Goal: Ask a question: Seek information or help from site administrators or community

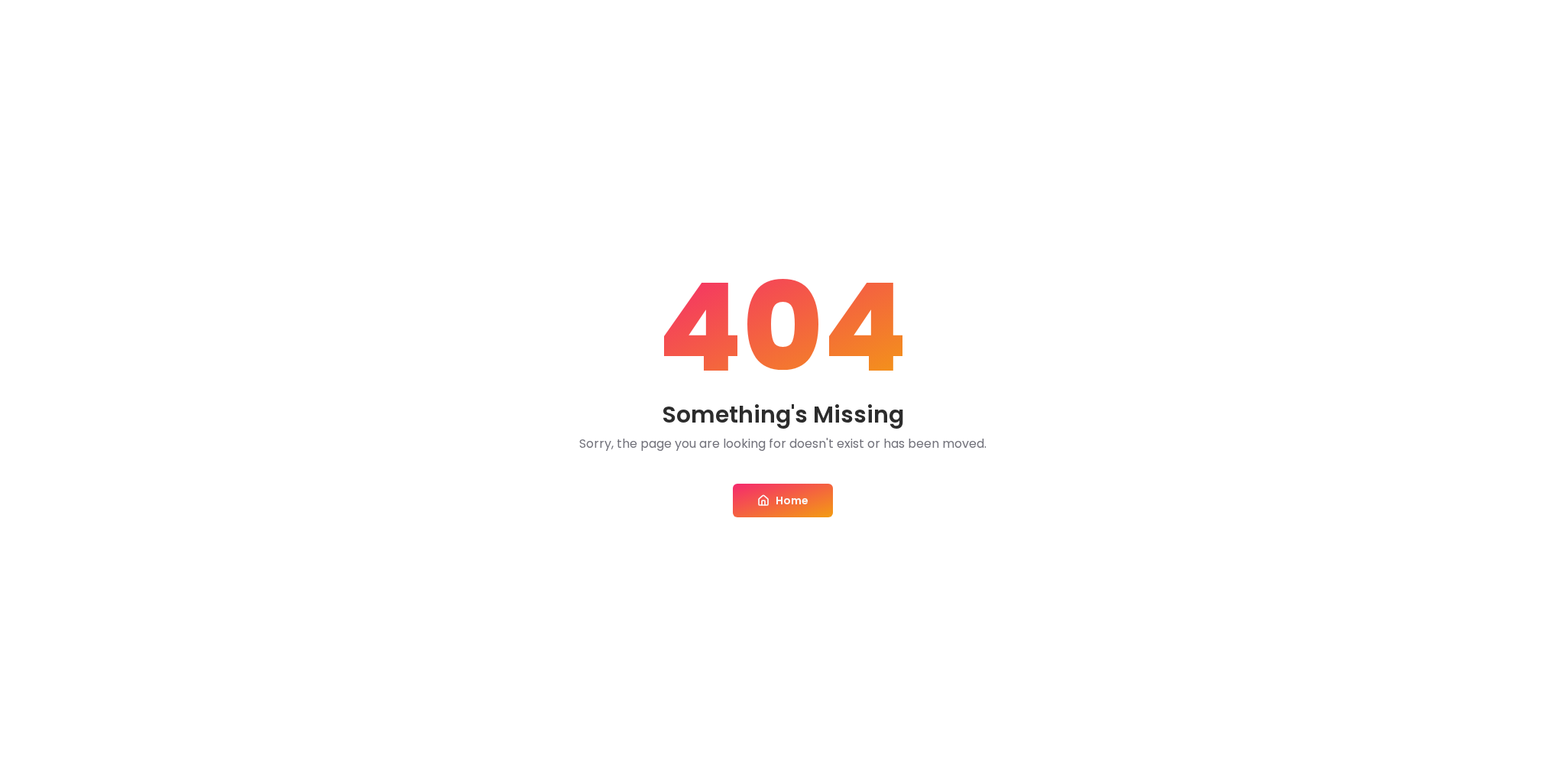
click at [782, 499] on link "Home" at bounding box center [782, 500] width 100 height 34
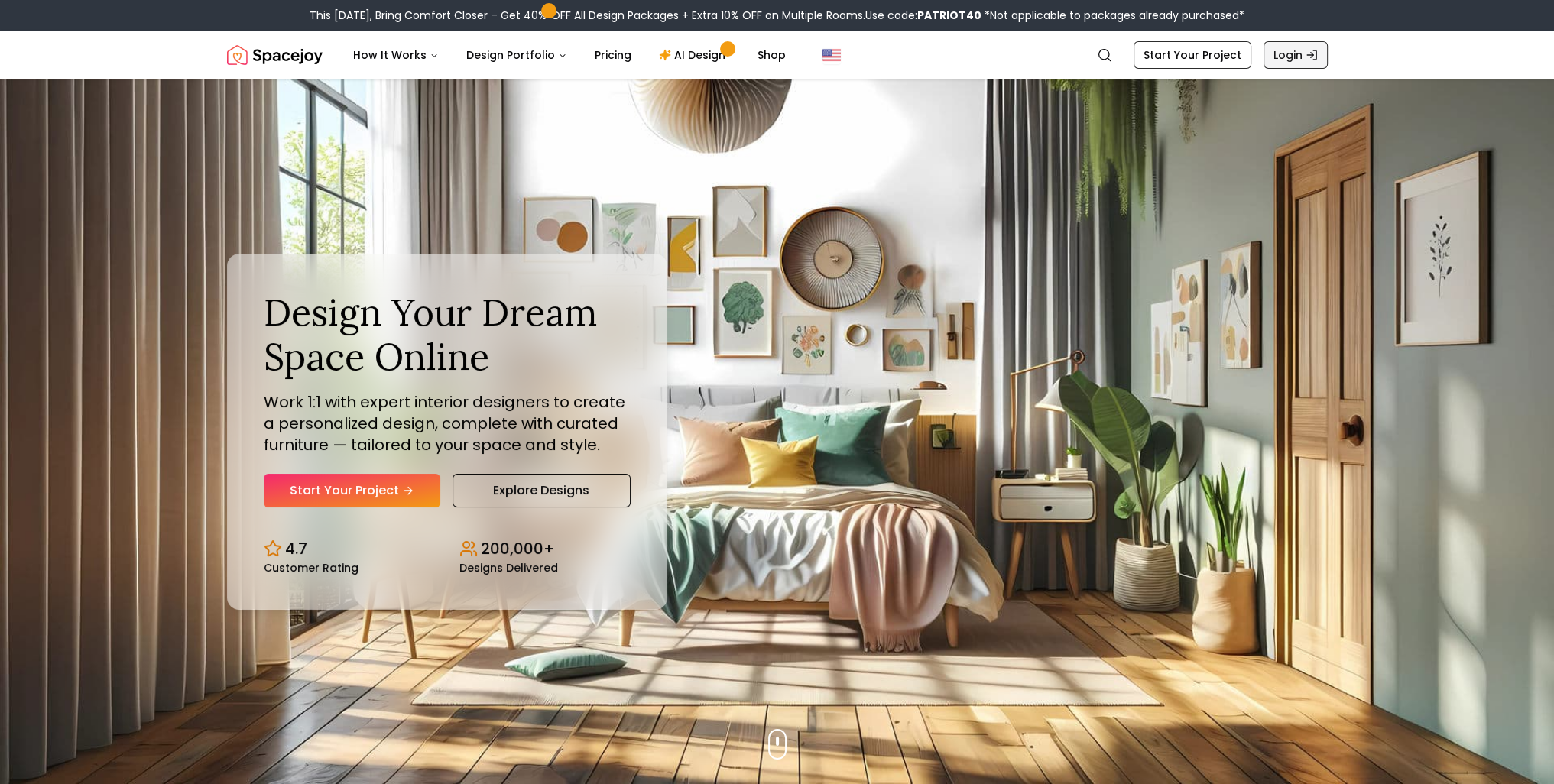
click at [1290, 54] on link "Login" at bounding box center [1296, 54] width 64 height 27
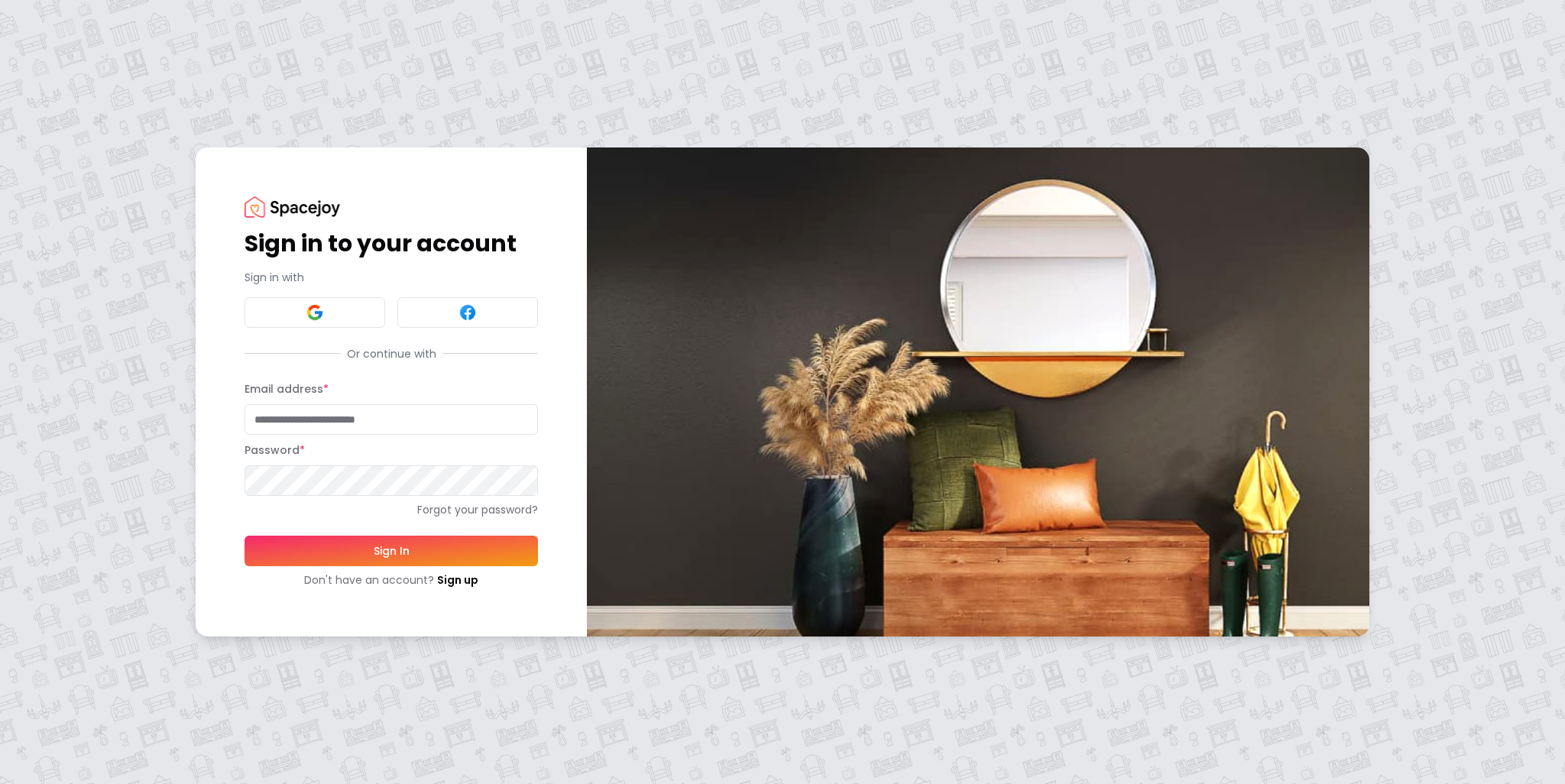
click at [321, 423] on input "Email address *" at bounding box center [392, 419] width 294 height 31
type input "**********"
click at [245, 536] on button "Sign In" at bounding box center [392, 551] width 294 height 31
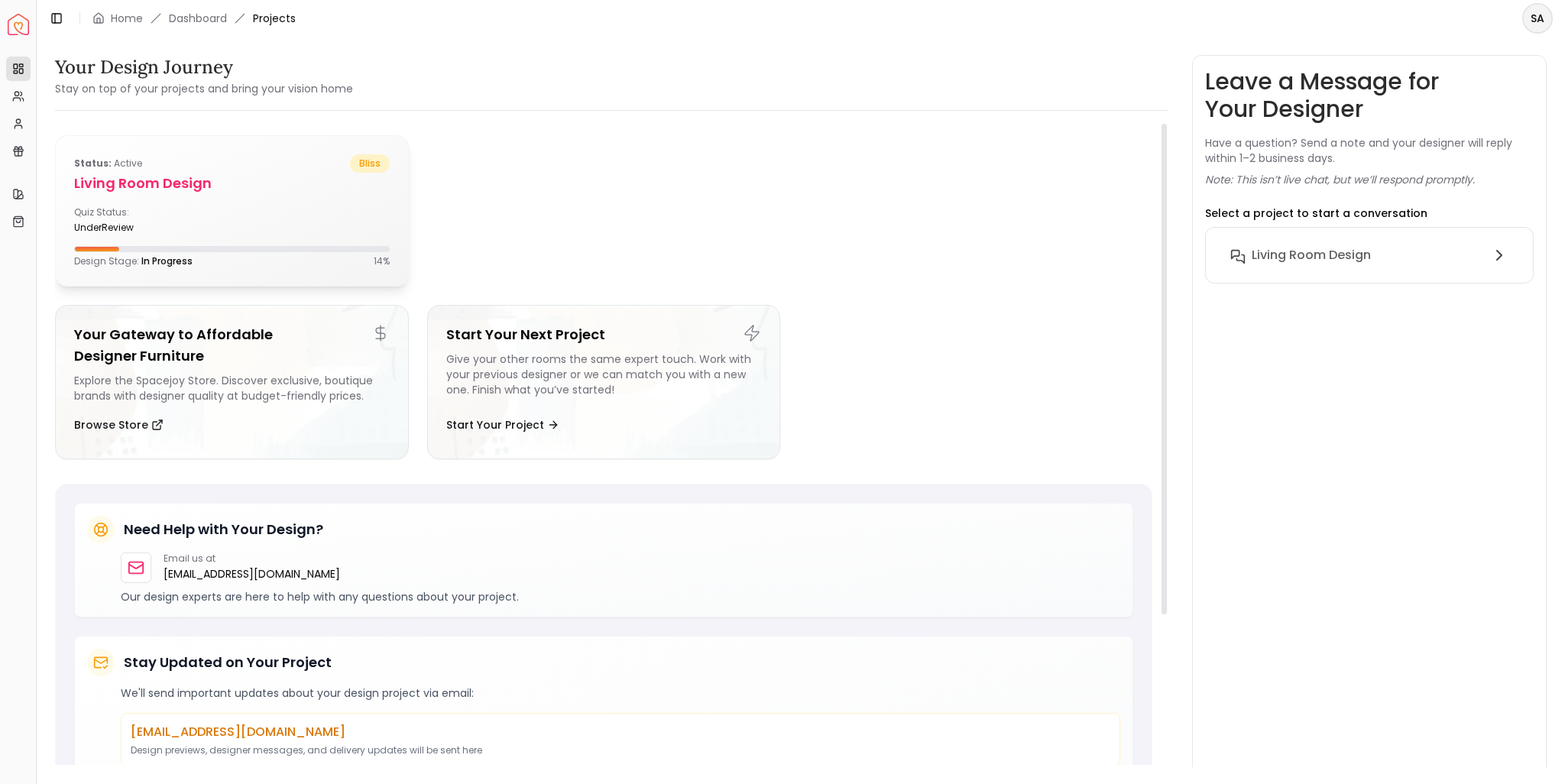
click at [226, 194] on div "Status: active bliss Living Room design Quiz Status: underReview Design Stage: …" at bounding box center [232, 211] width 352 height 150
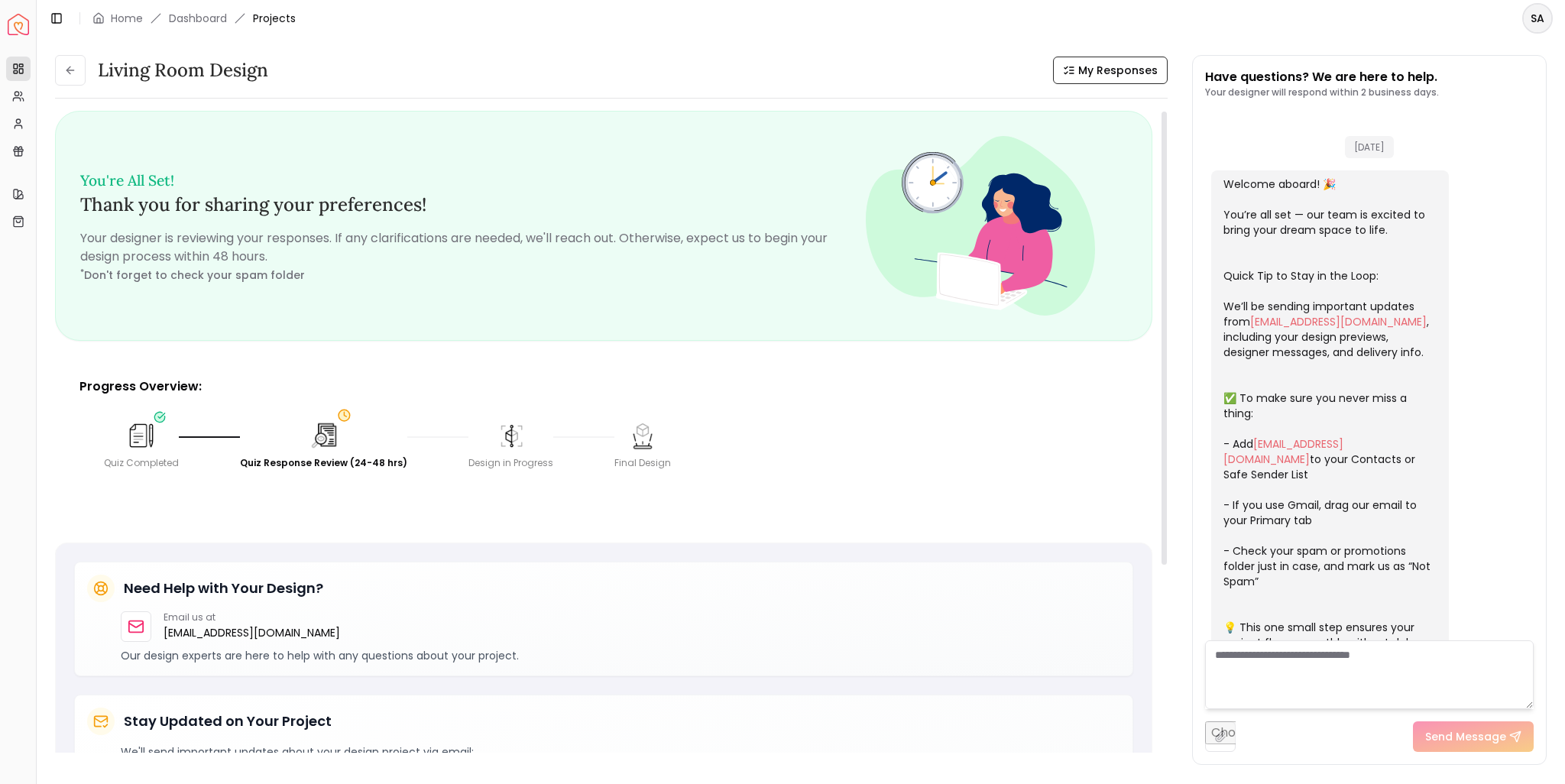
scroll to position [158, 0]
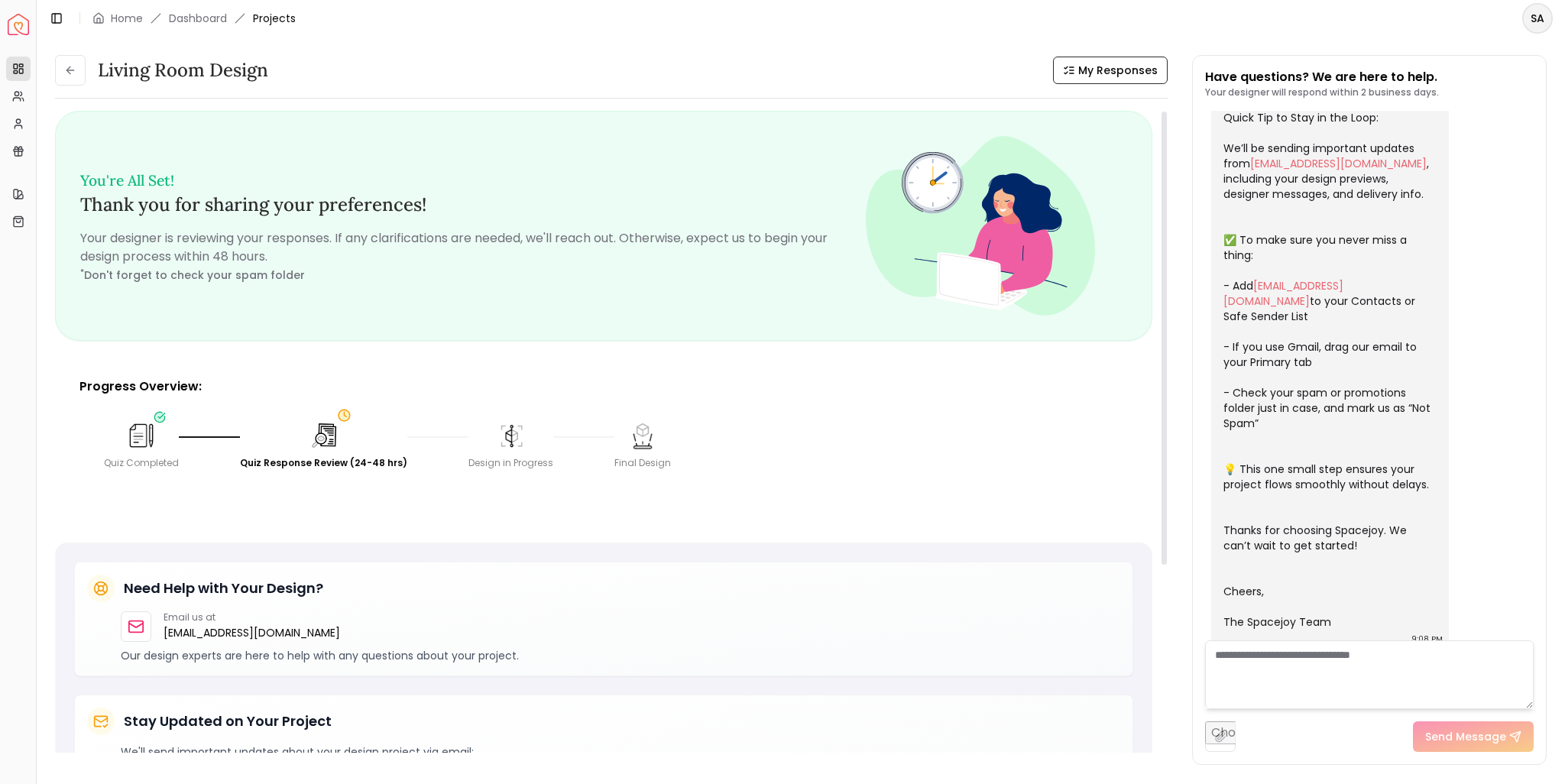
click at [308, 440] on img at bounding box center [324, 435] width 34 height 34
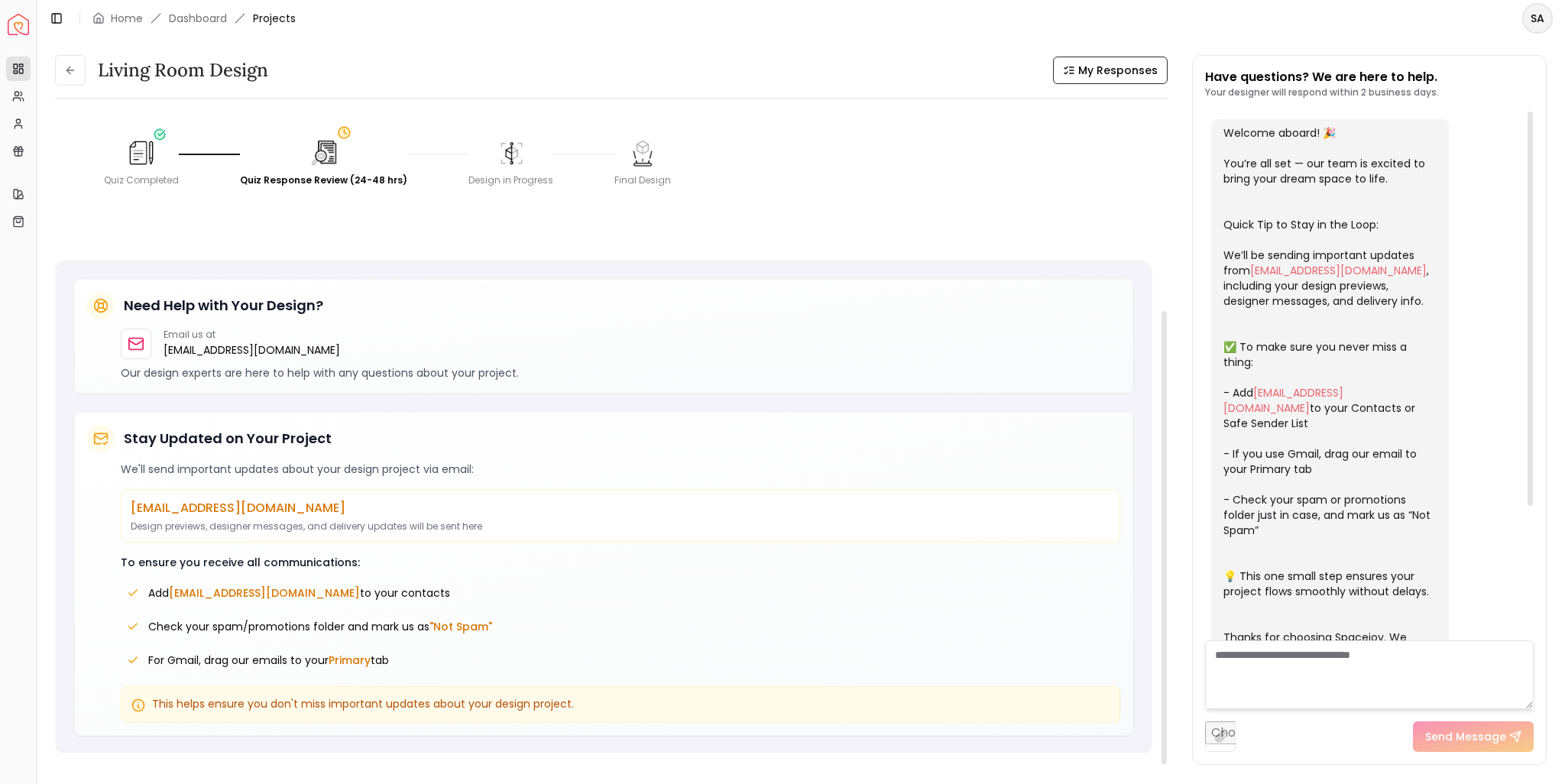
scroll to position [0, 0]
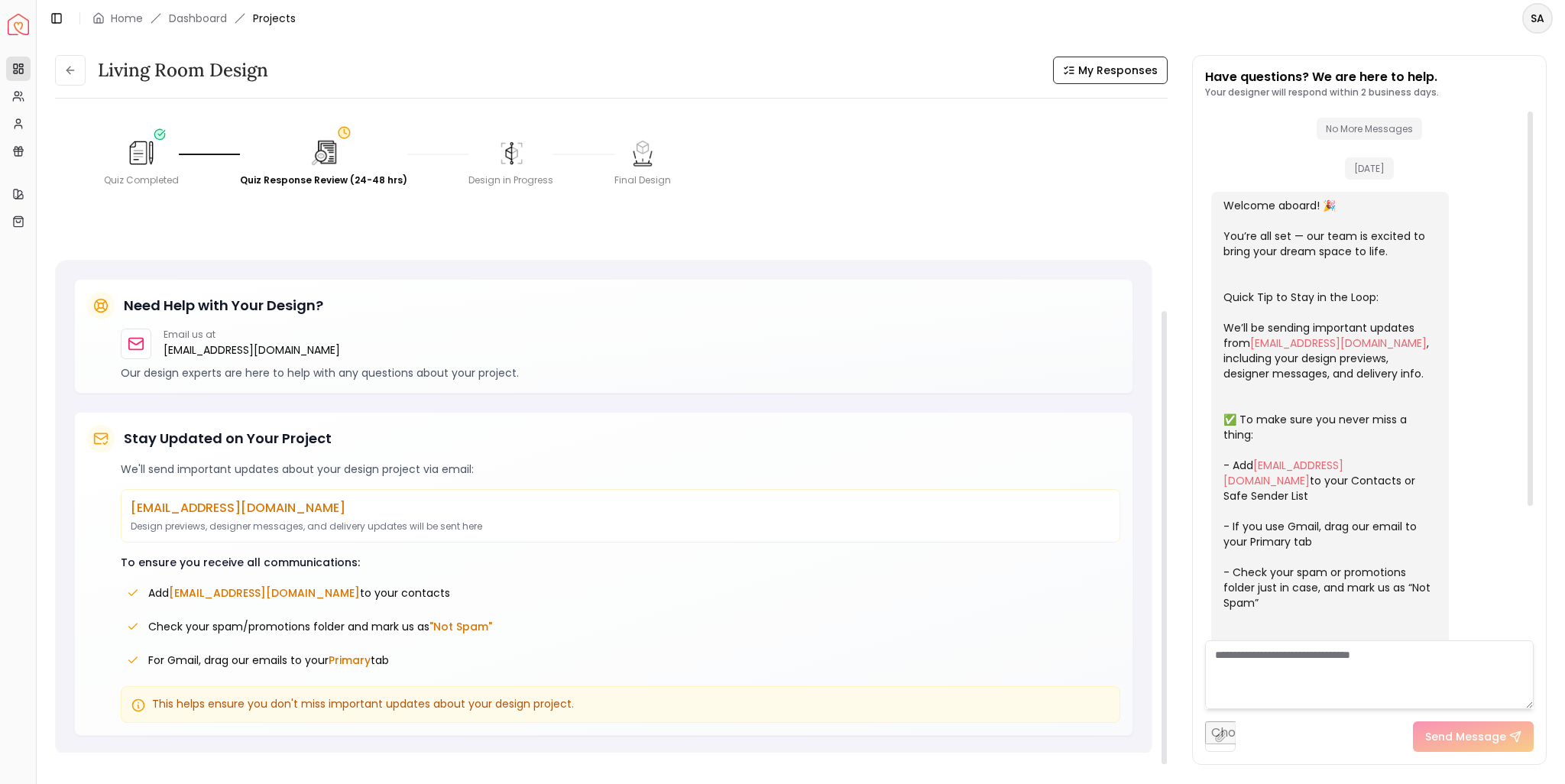
click at [1278, 661] on textarea at bounding box center [1370, 674] width 329 height 68
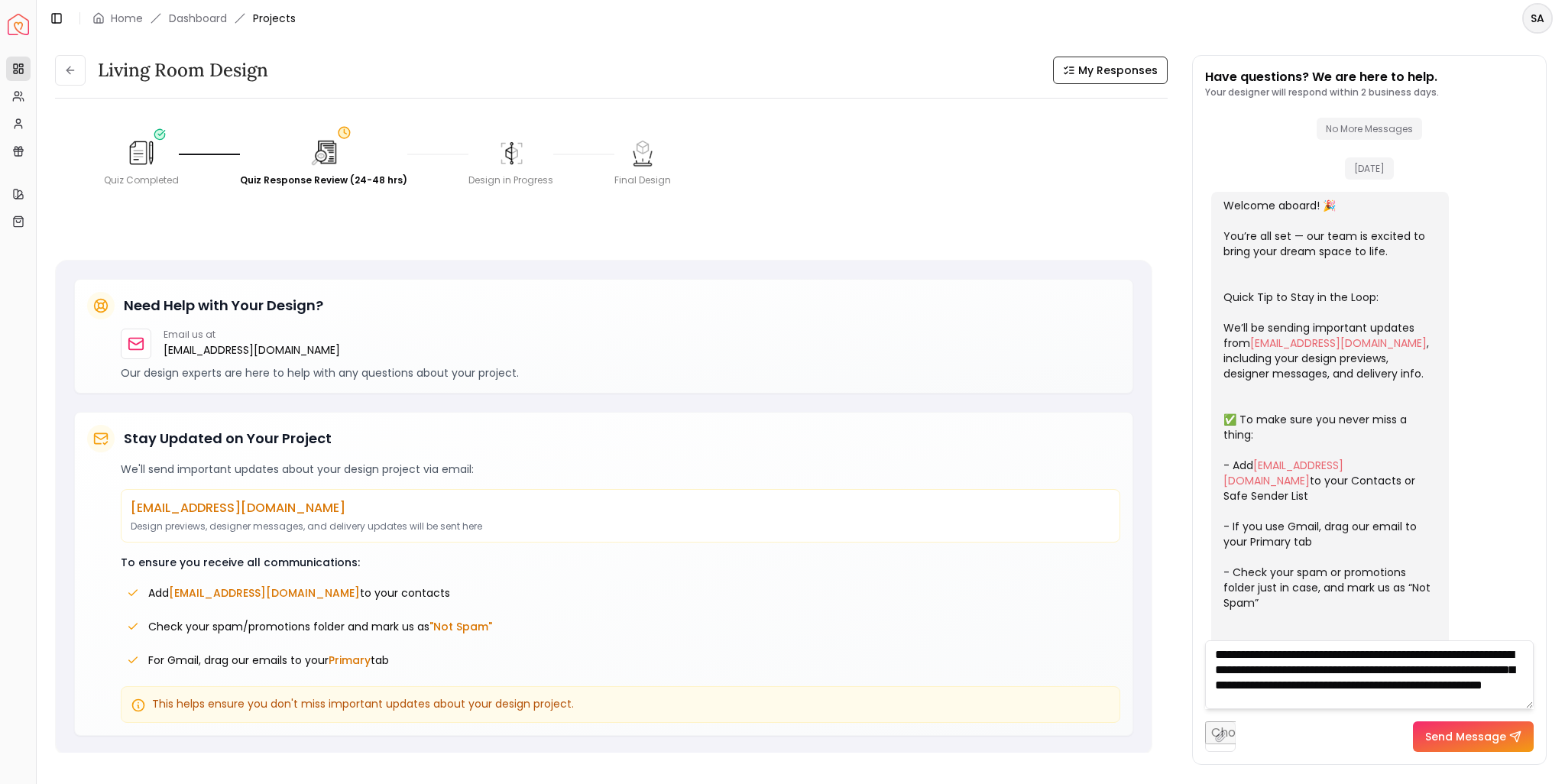
type textarea "**********"
click at [1477, 736] on button "Send Message" at bounding box center [1473, 736] width 120 height 31
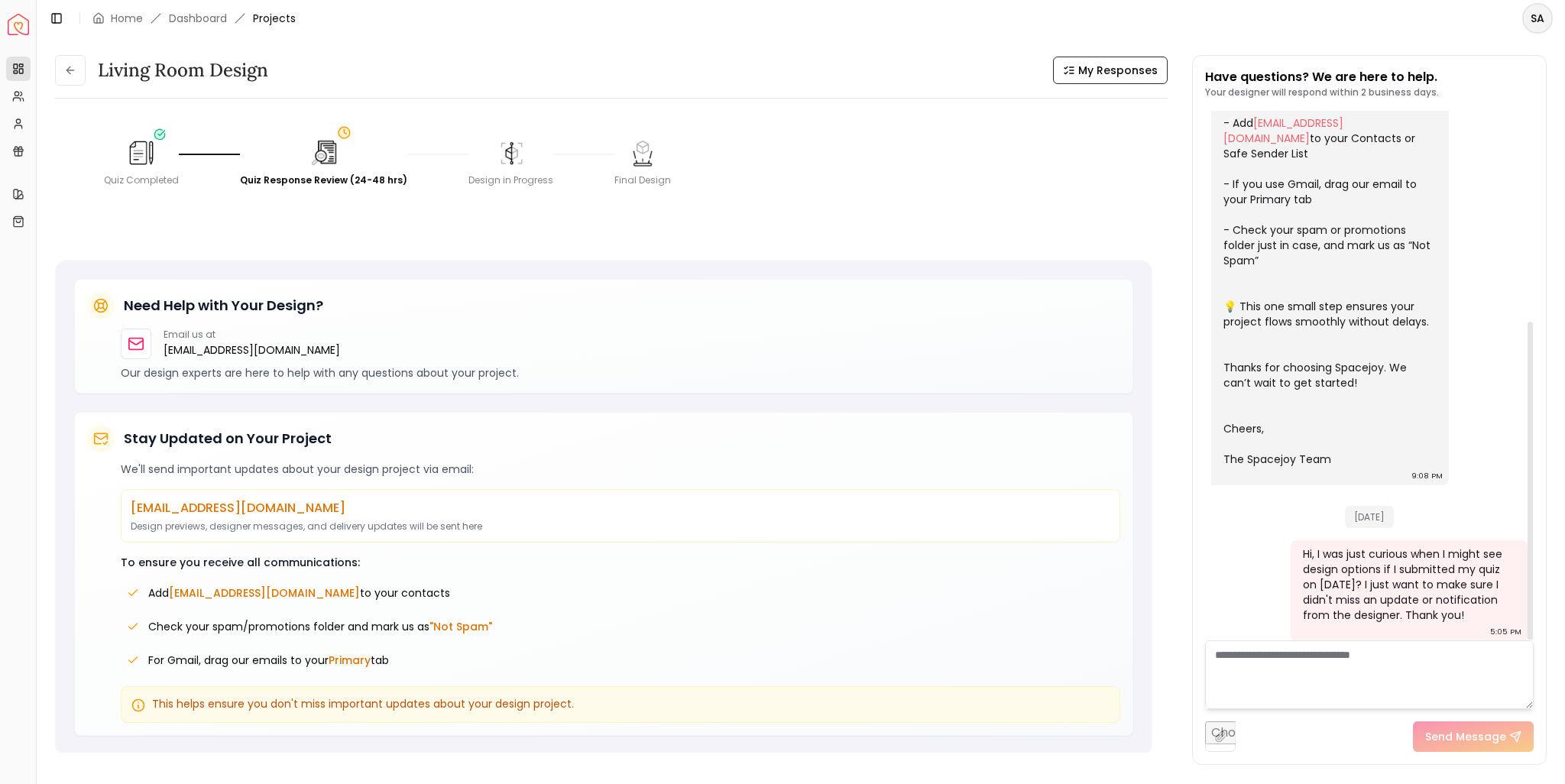
scroll to position [350, 0]
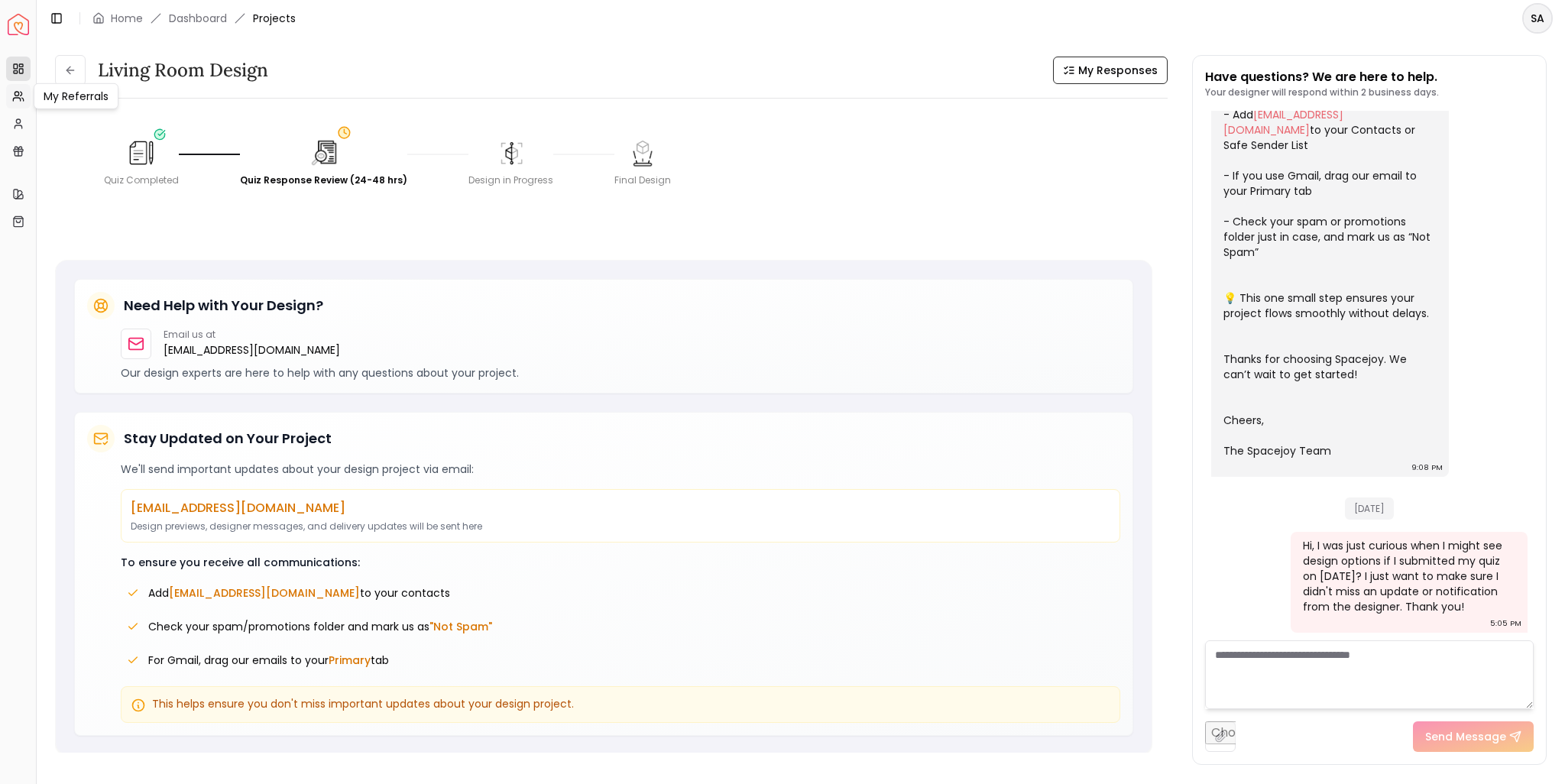
click at [24, 96] on icon at bounding box center [18, 96] width 12 height 12
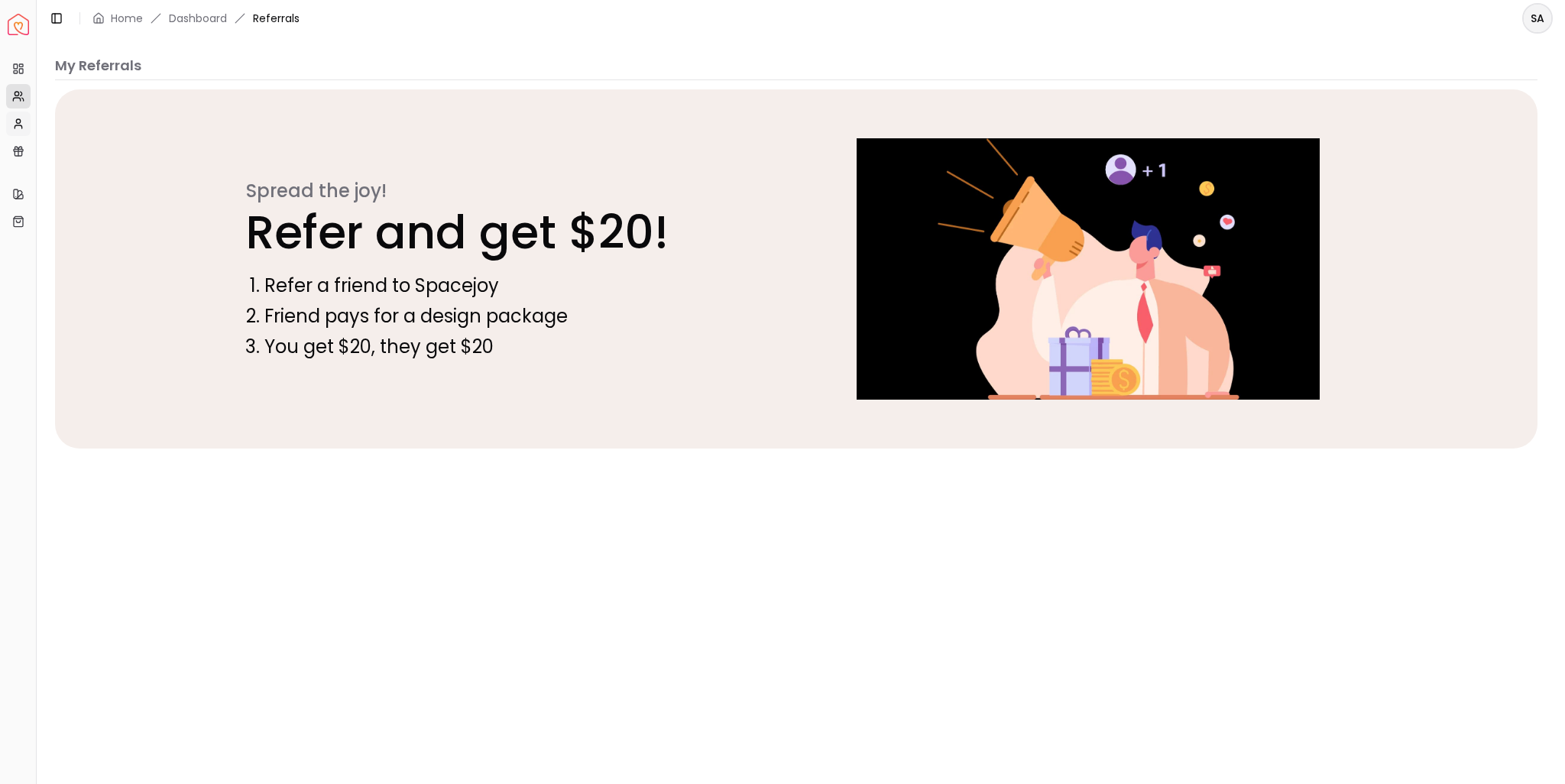
click at [17, 128] on icon at bounding box center [18, 124] width 12 height 12
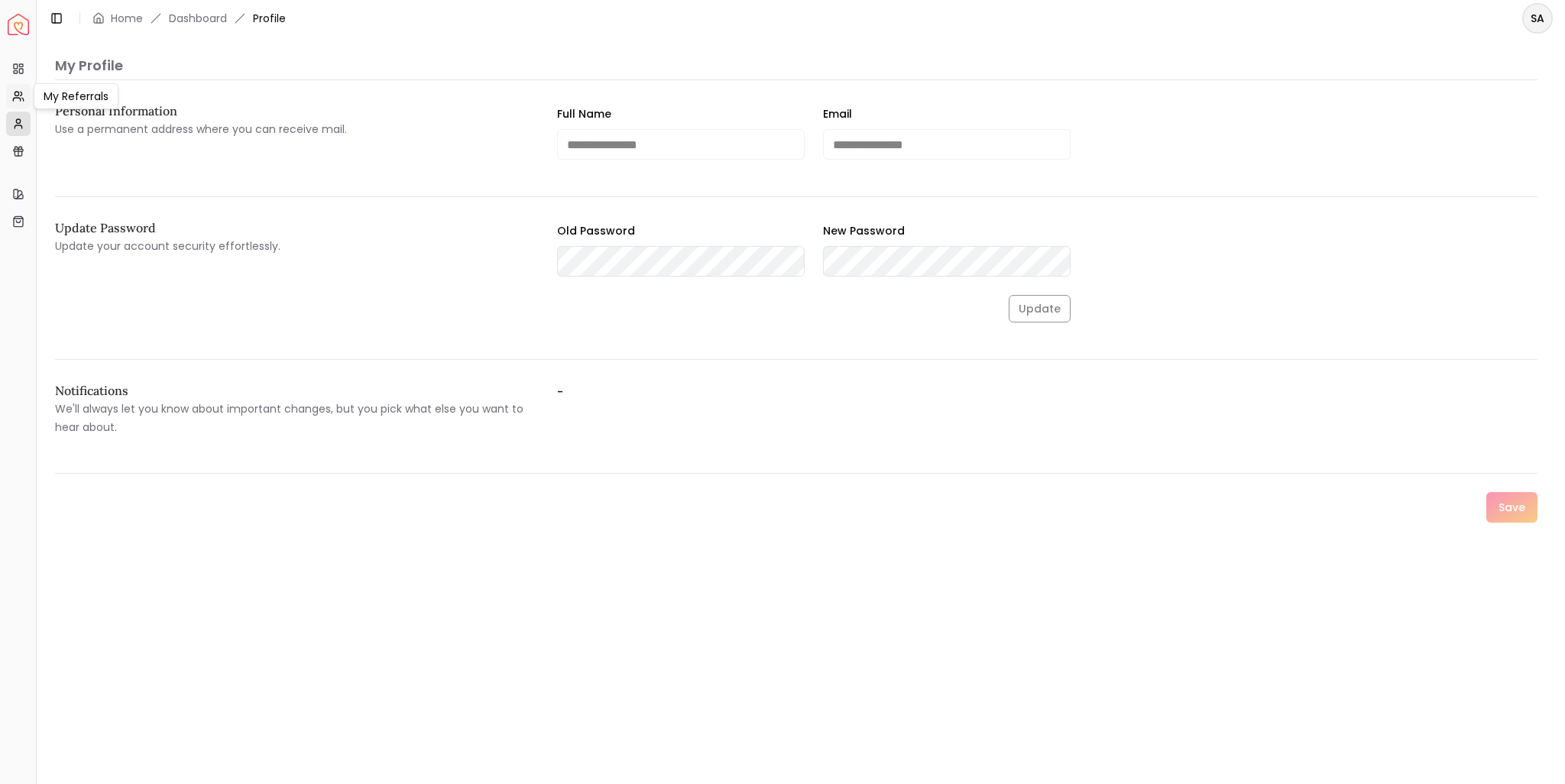
click at [26, 98] on link "My Referrals" at bounding box center [18, 96] width 25 height 25
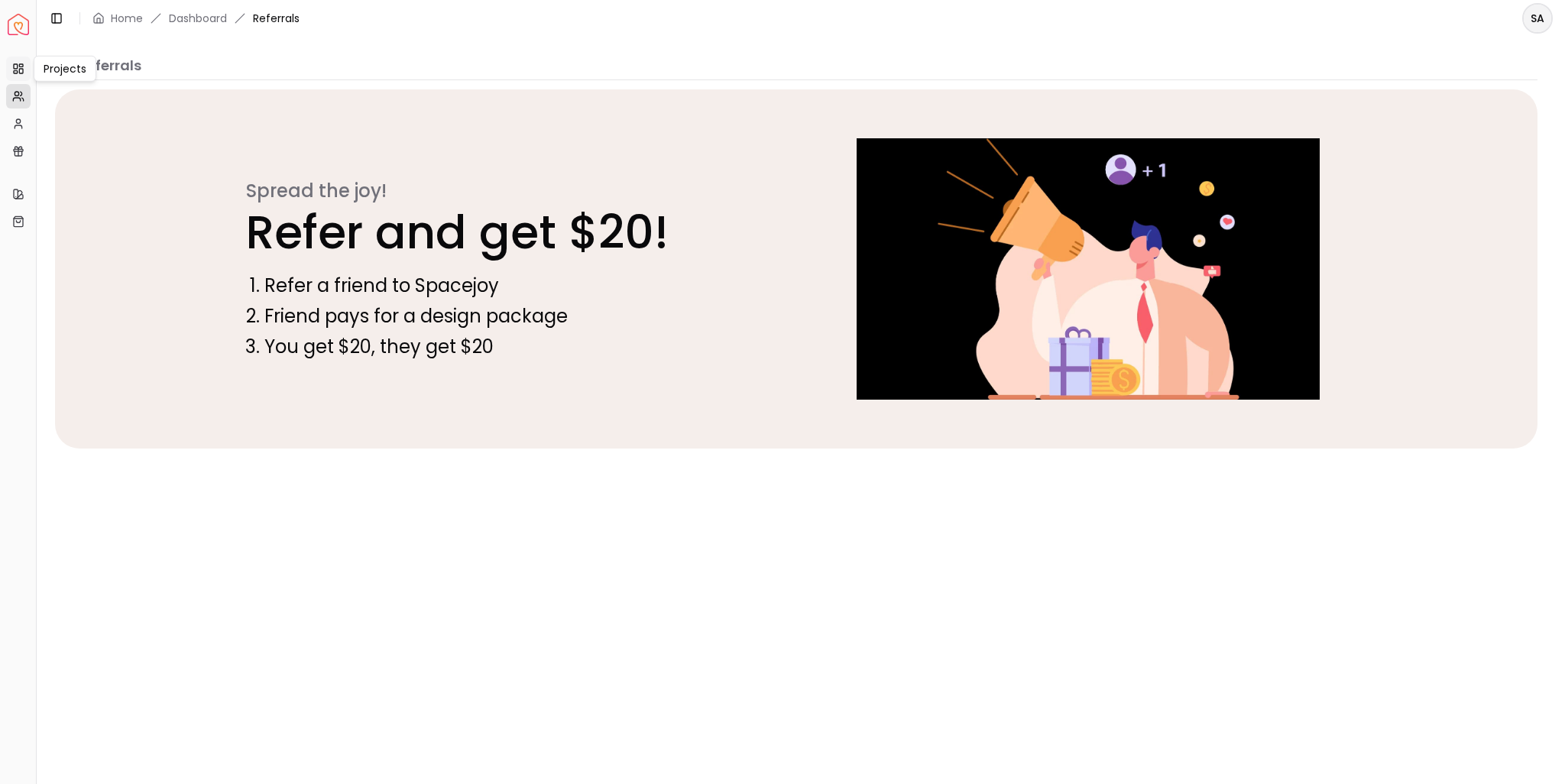
click at [21, 68] on rect at bounding box center [21, 71] width 4 height 5
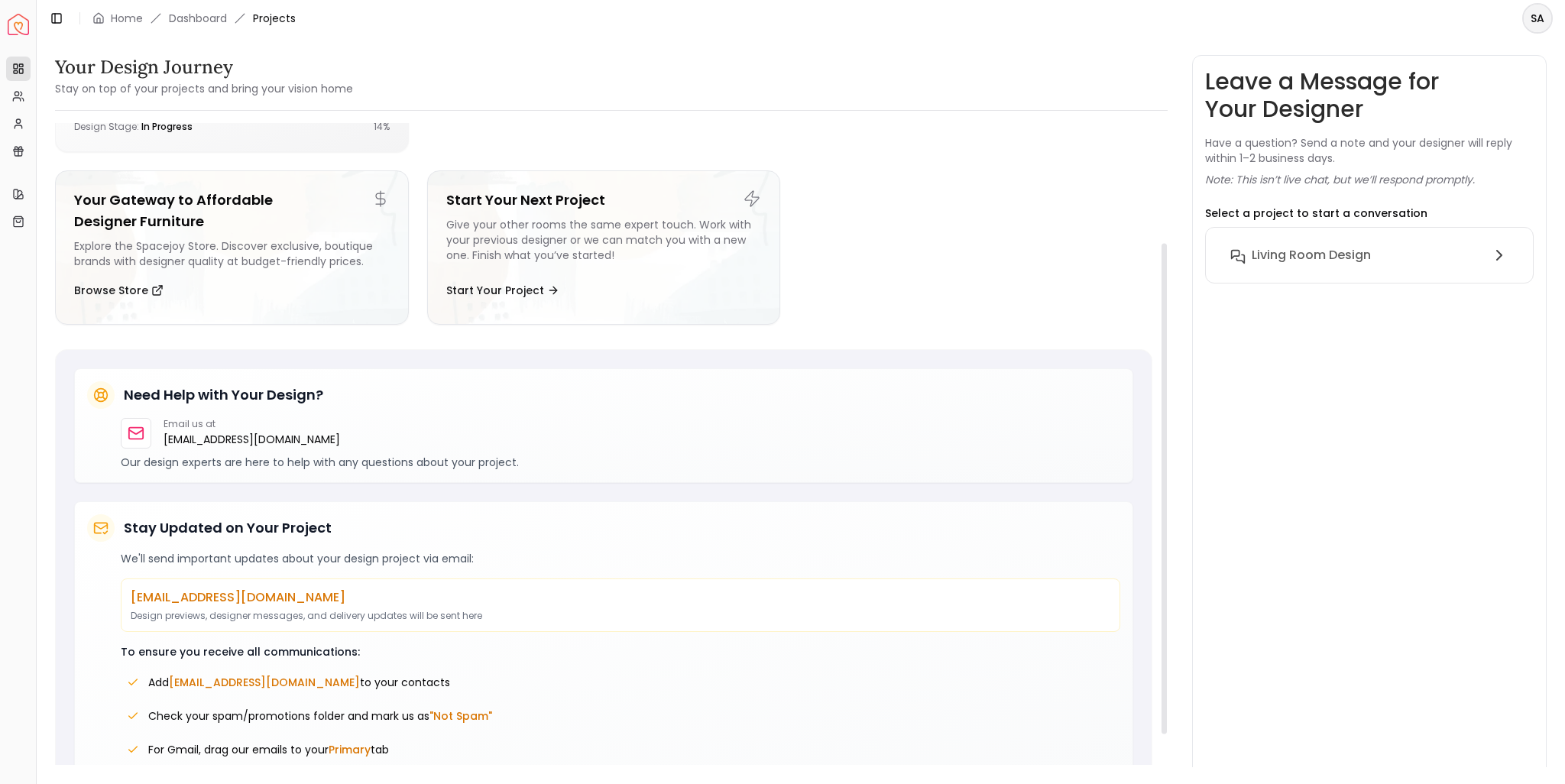
scroll to position [59, 0]
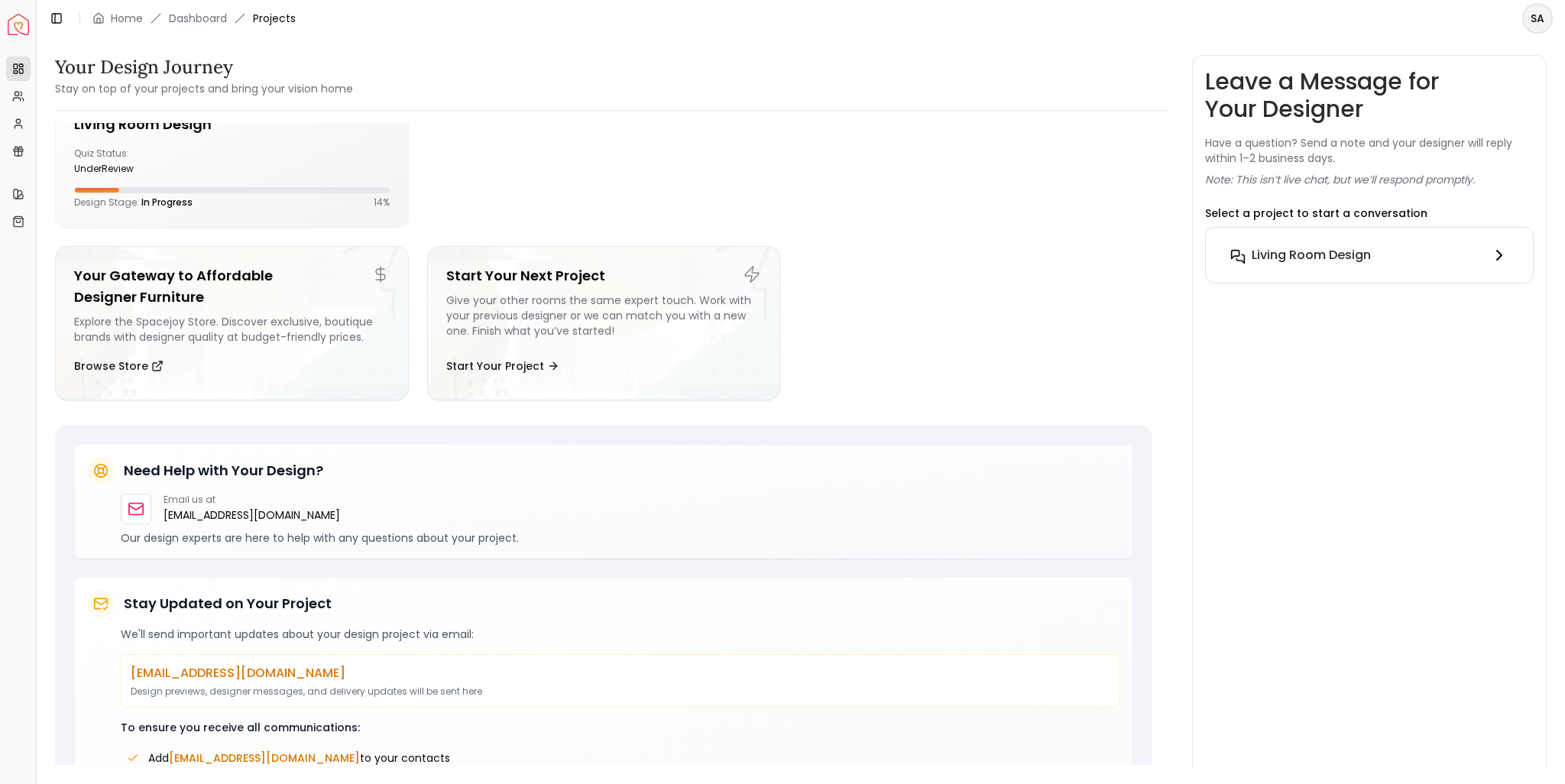
click at [1334, 253] on h6 "Living Room design" at bounding box center [1311, 255] width 120 height 18
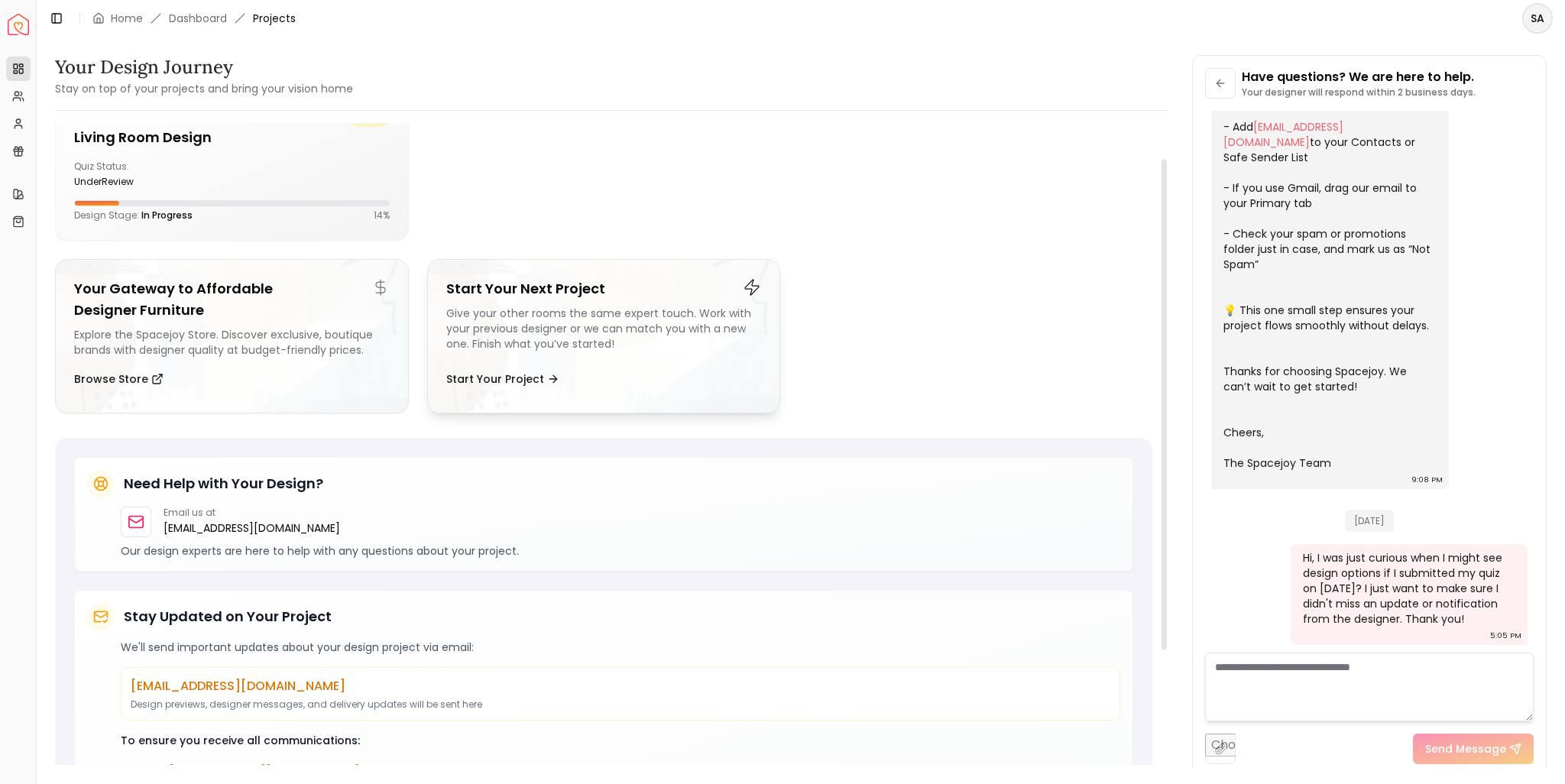
scroll to position [0, 0]
